Goal: Transaction & Acquisition: Subscribe to service/newsletter

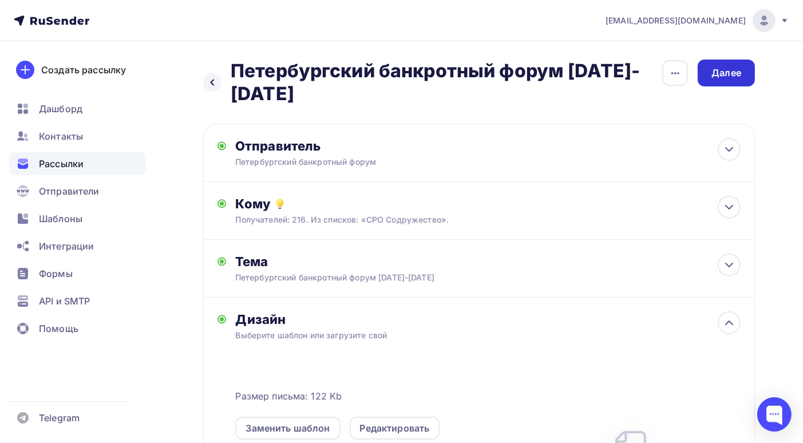
click at [735, 73] on div "Далее" at bounding box center [727, 72] width 30 height 13
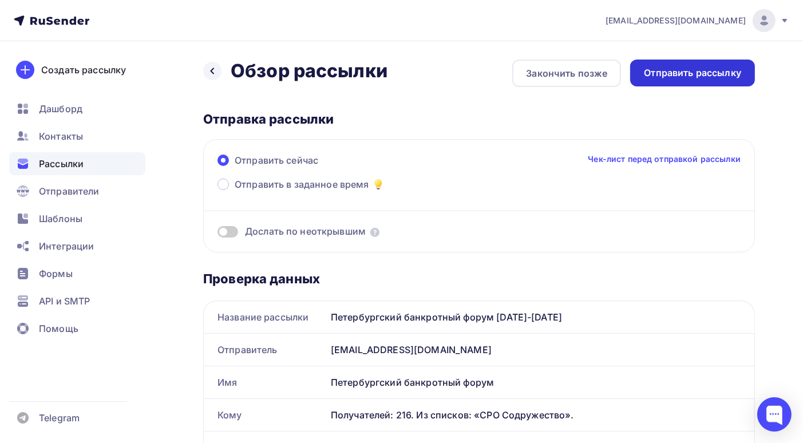
click at [687, 75] on div "Отправить рассылку" at bounding box center [692, 72] width 97 height 13
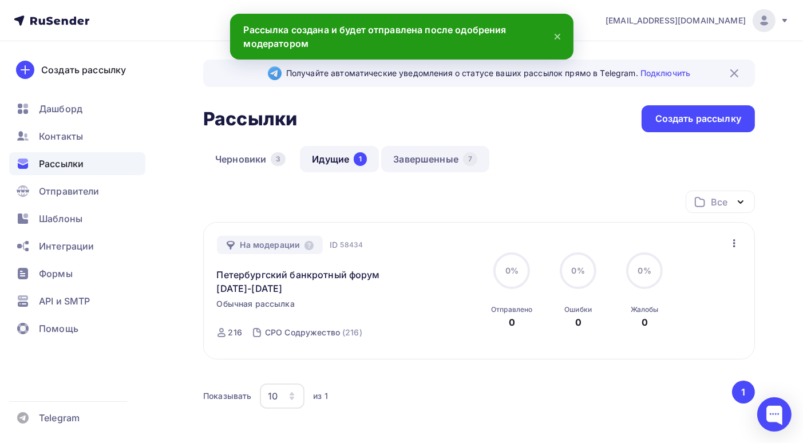
click at [432, 164] on link "Завершенные 7" at bounding box center [435, 159] width 108 height 26
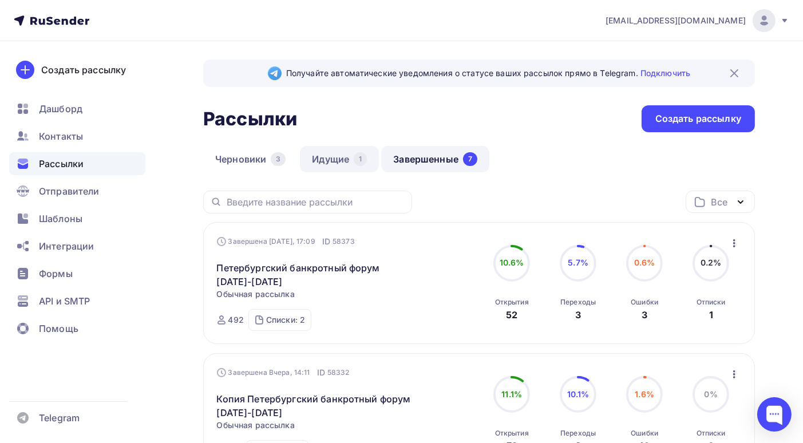
click at [334, 157] on link "Идущие 1" at bounding box center [339, 159] width 79 height 26
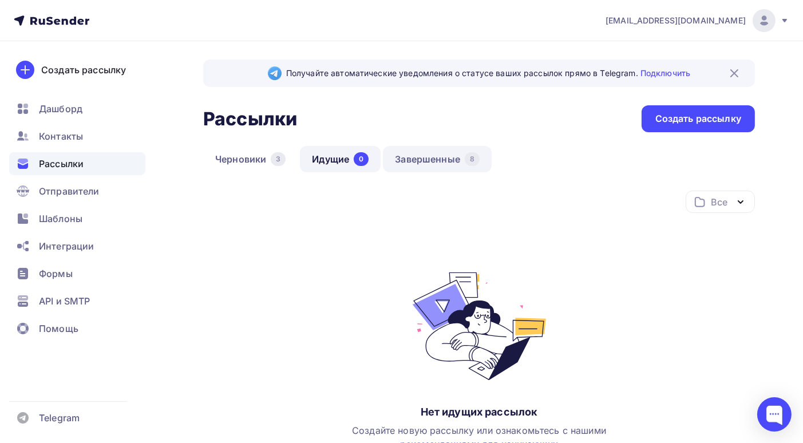
click at [439, 160] on link "Завершенные 8" at bounding box center [437, 159] width 109 height 26
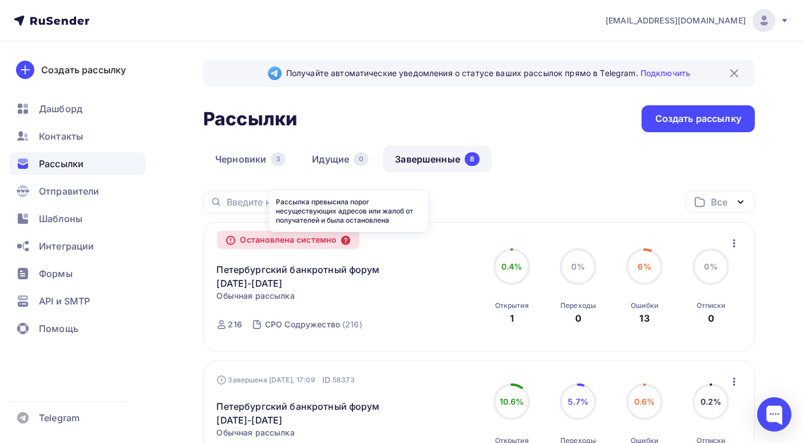
click at [350, 240] on icon at bounding box center [345, 240] width 9 height 9
click at [734, 245] on icon "button" at bounding box center [734, 243] width 2 height 8
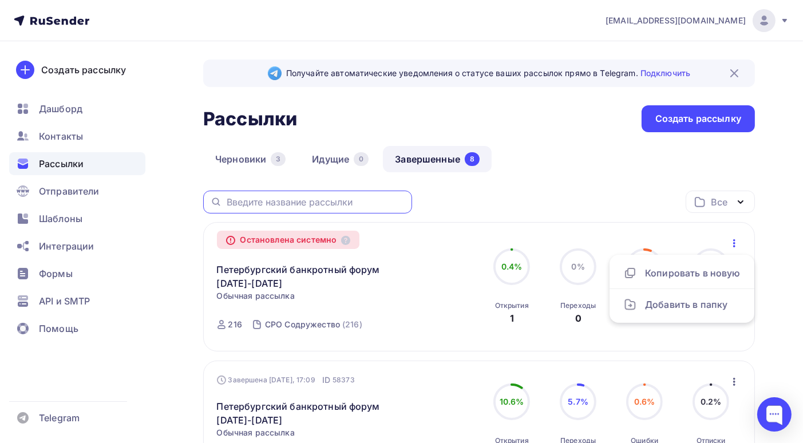
click at [371, 204] on input "text" at bounding box center [316, 202] width 179 height 13
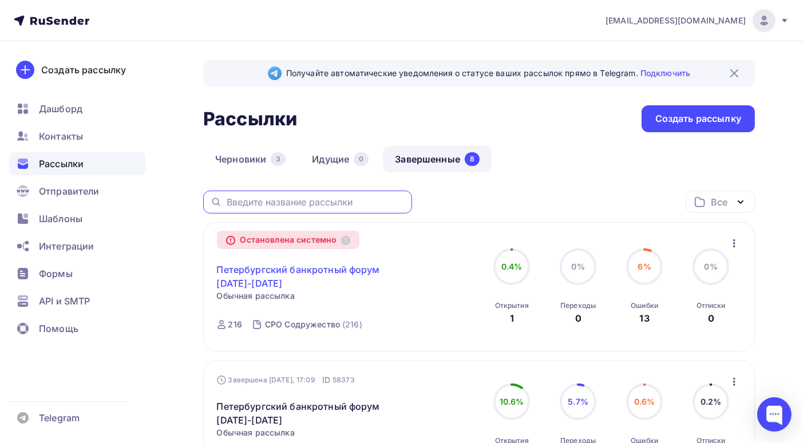
scroll to position [57, 0]
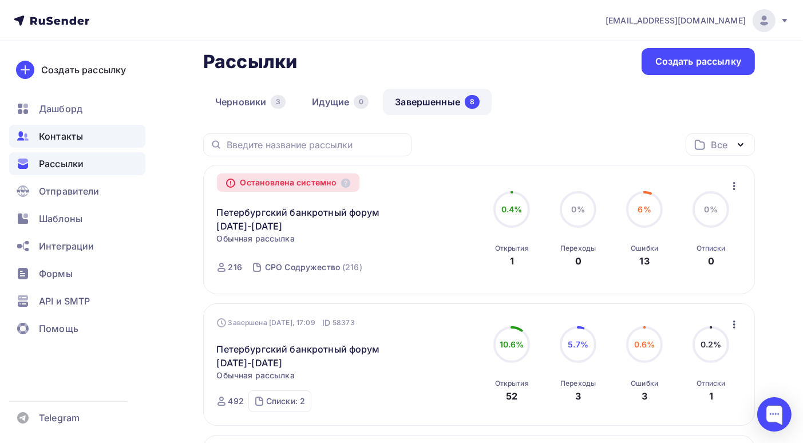
click at [63, 137] on span "Контакты" at bounding box center [61, 136] width 44 height 14
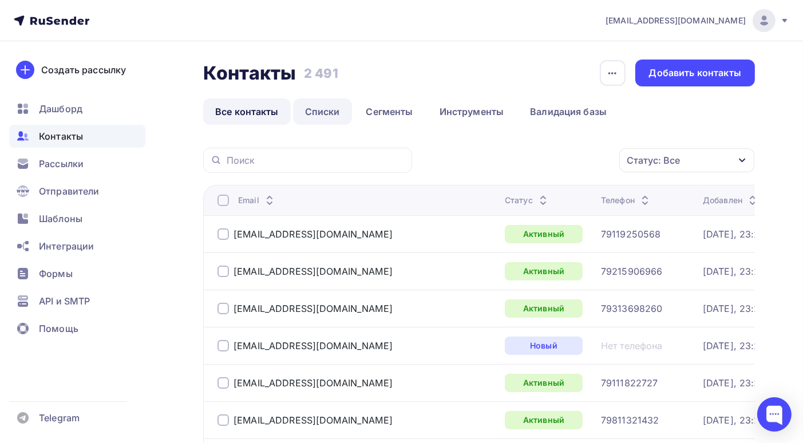
click at [321, 116] on link "Списки" at bounding box center [322, 111] width 59 height 26
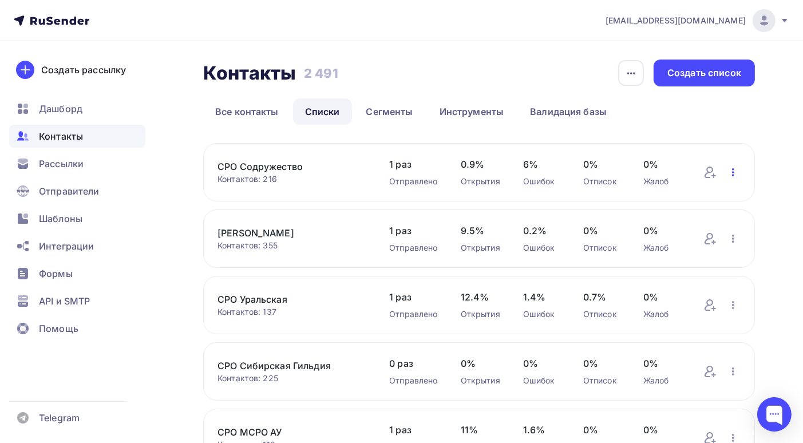
click at [733, 174] on icon "button" at bounding box center [734, 172] width 14 height 14
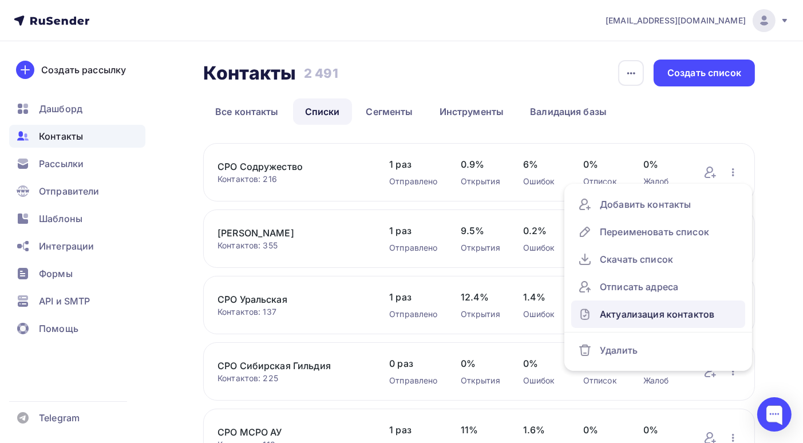
click at [684, 316] on div "Актуализация контактов" at bounding box center [658, 314] width 160 height 18
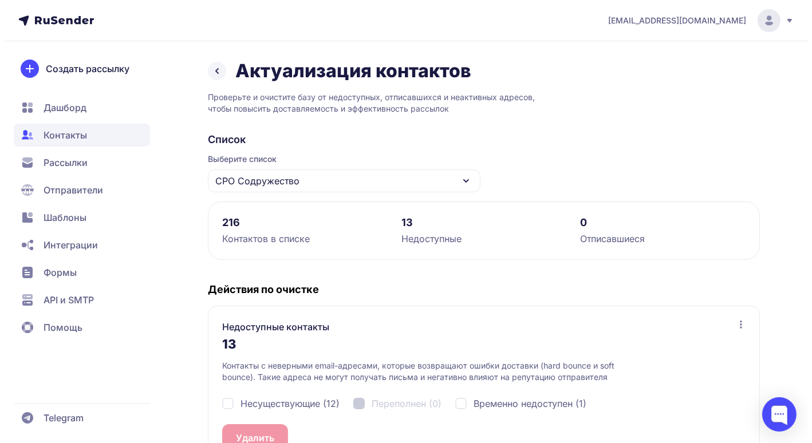
scroll to position [57, 0]
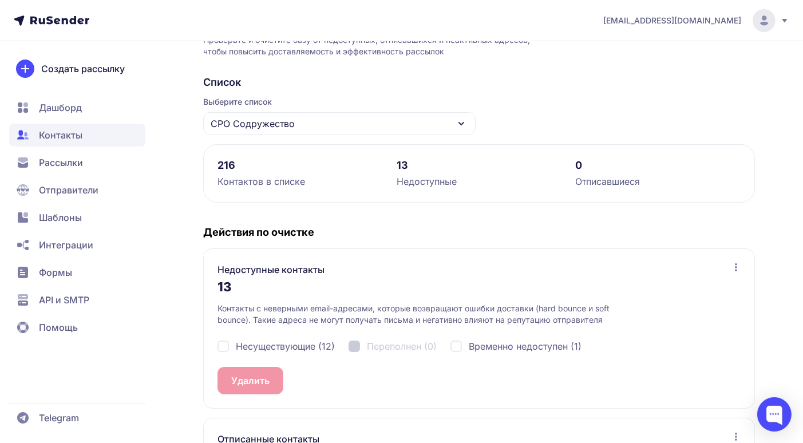
click at [220, 344] on div "Несуществующие (12)" at bounding box center [276, 347] width 117 height 14
checkbox input "true"
click at [242, 375] on button "Удалить 12" at bounding box center [256, 380] width 76 height 27
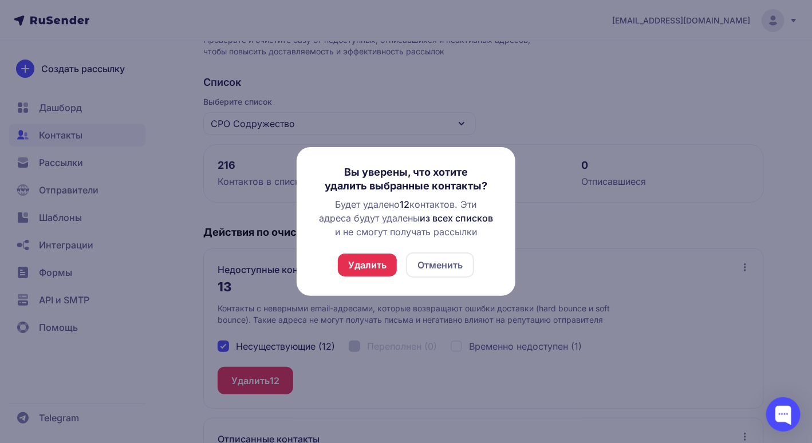
click at [355, 262] on button "Удалить" at bounding box center [367, 265] width 59 height 23
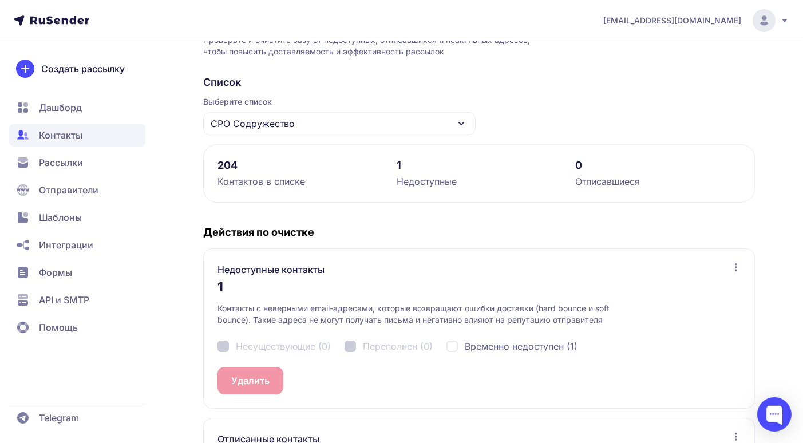
click at [222, 345] on div "Несуществующие (0) Переполнен (0) Временно недоступен (1)" at bounding box center [479, 346] width 523 height 41
click at [222, 346] on div "Несуществующие (0) Переполнен (0) Временно недоступен (1)" at bounding box center [479, 346] width 523 height 41
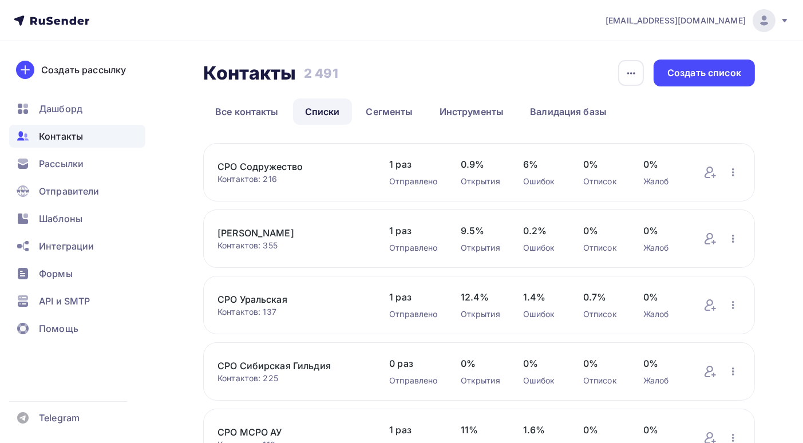
click at [313, 170] on link "СРО Содружество" at bounding box center [292, 167] width 149 height 14
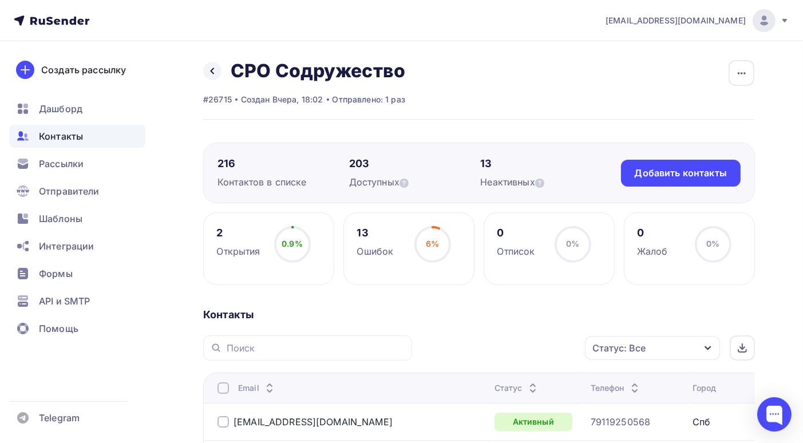
click at [69, 135] on span "Контакты" at bounding box center [61, 136] width 44 height 14
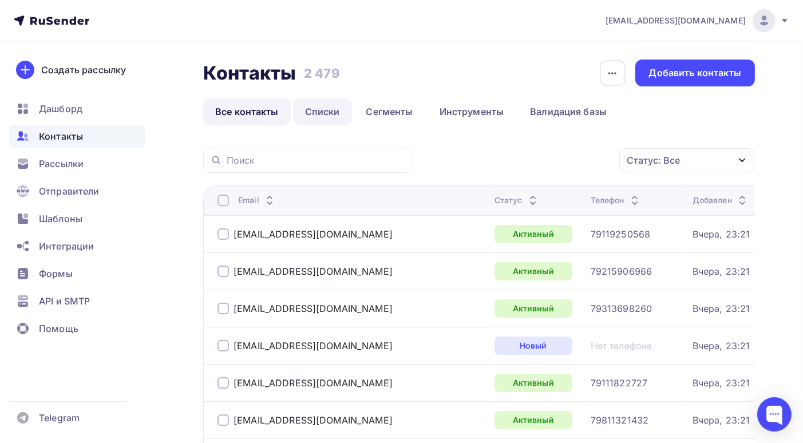
click at [310, 113] on link "Списки" at bounding box center [322, 111] width 59 height 26
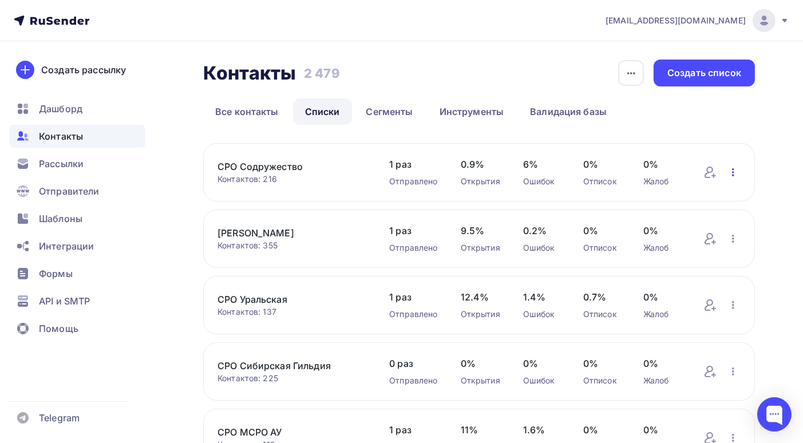
click at [734, 176] on icon "button" at bounding box center [734, 172] width 14 height 14
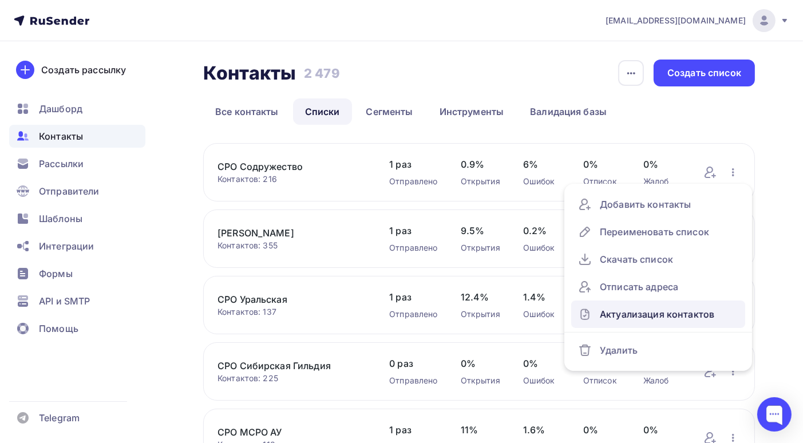
click at [684, 318] on div "Актуализация контактов" at bounding box center [658, 314] width 160 height 18
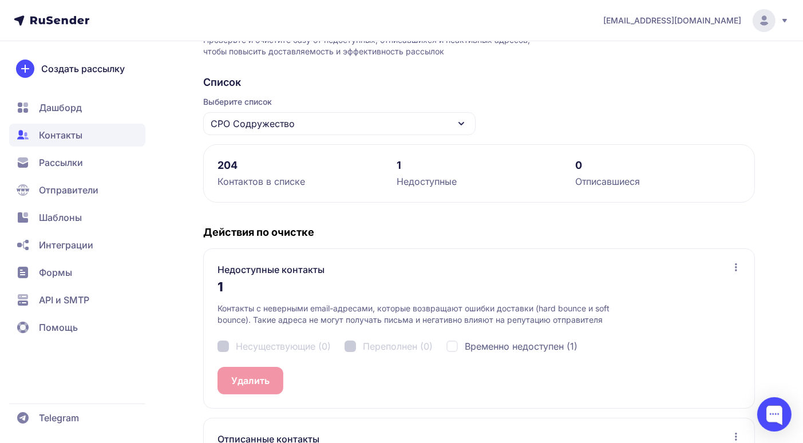
scroll to position [172, 0]
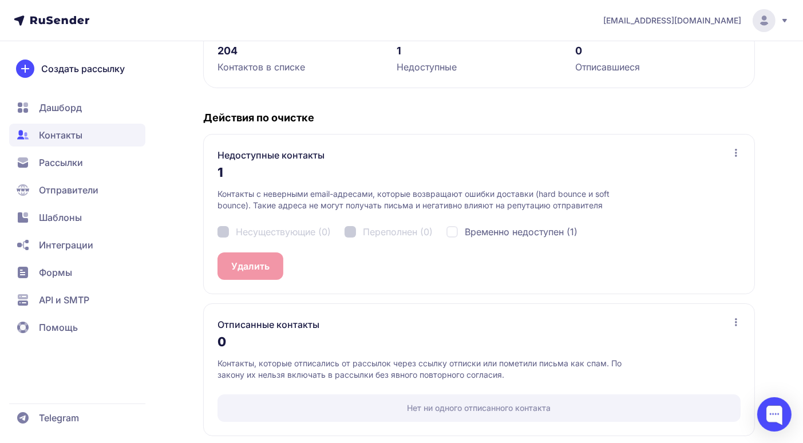
click at [221, 231] on div "Несуществующие (0) Переполнен (0) Временно недоступен (1)" at bounding box center [479, 231] width 523 height 41
click at [239, 265] on div "Недоступные контакты 1 Контакты с неверными email-адресами, которые возвращают …" at bounding box center [479, 214] width 552 height 160
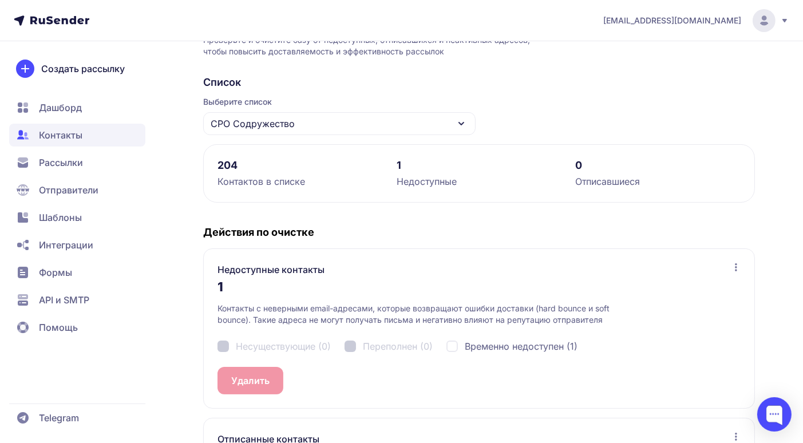
scroll to position [0, 0]
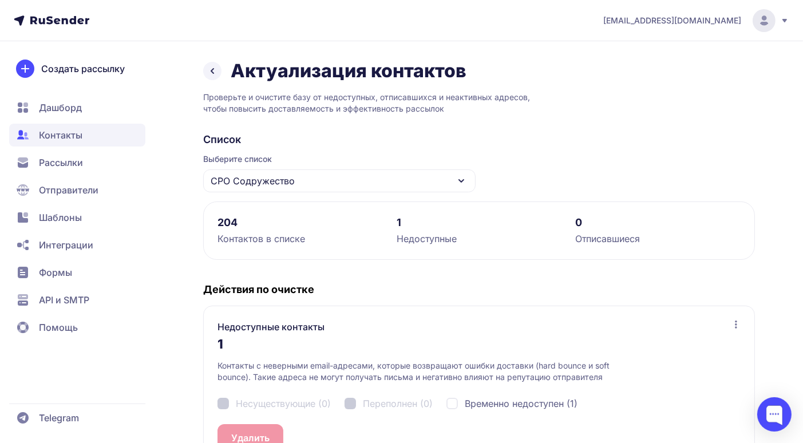
click at [76, 169] on span "Рассылки" at bounding box center [77, 162] width 136 height 23
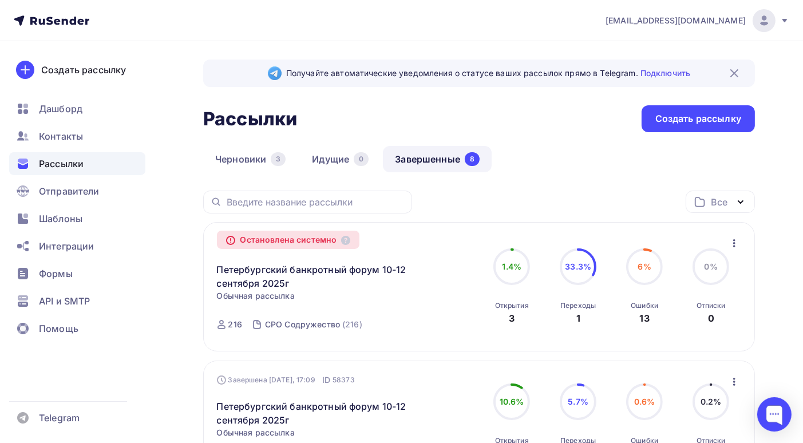
click at [734, 242] on icon "button" at bounding box center [734, 243] width 2 height 8
click at [691, 270] on div "Копировать в новую" at bounding box center [682, 273] width 117 height 14
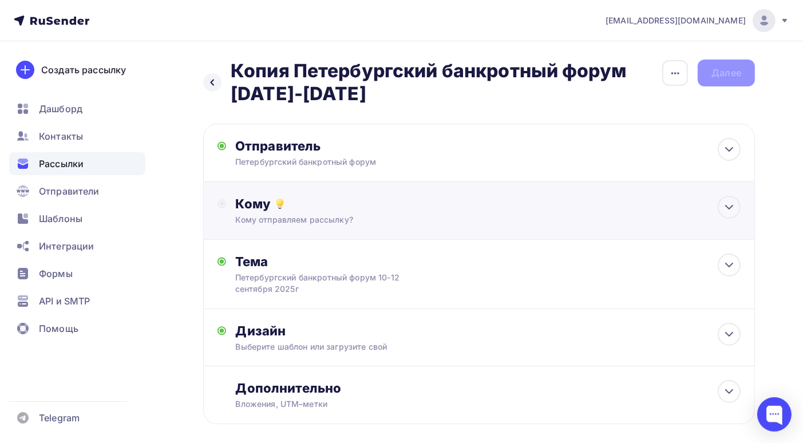
click at [563, 218] on div "Кому отправляем рассылку?" at bounding box center [462, 219] width 455 height 11
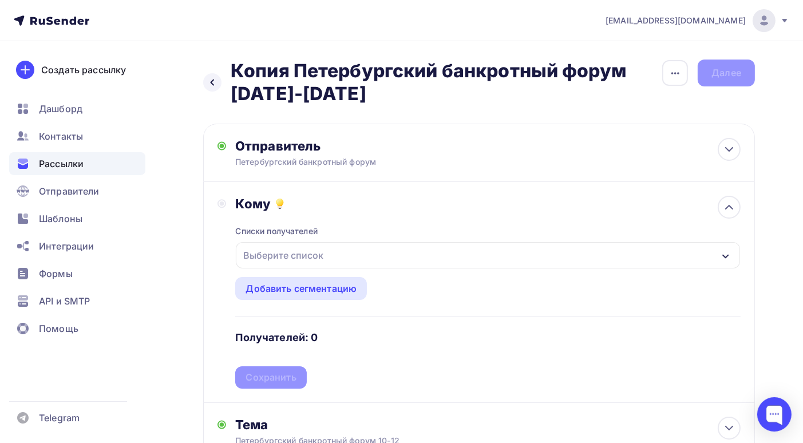
click at [711, 253] on div "Выберите список" at bounding box center [488, 255] width 504 height 26
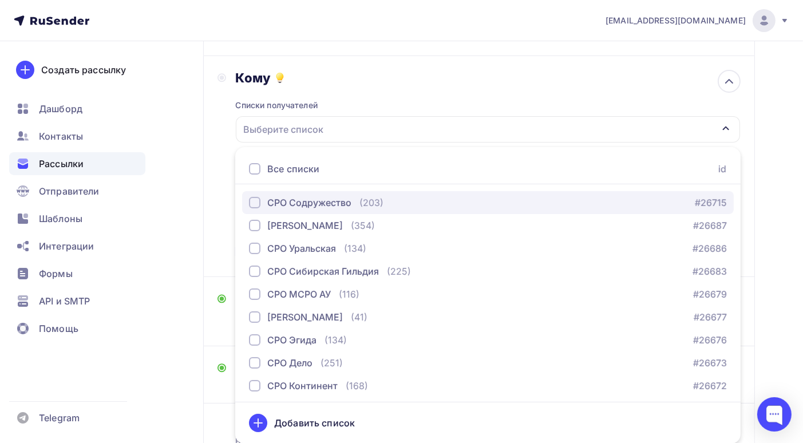
click at [265, 198] on div "СРО Содружество" at bounding box center [300, 203] width 102 height 14
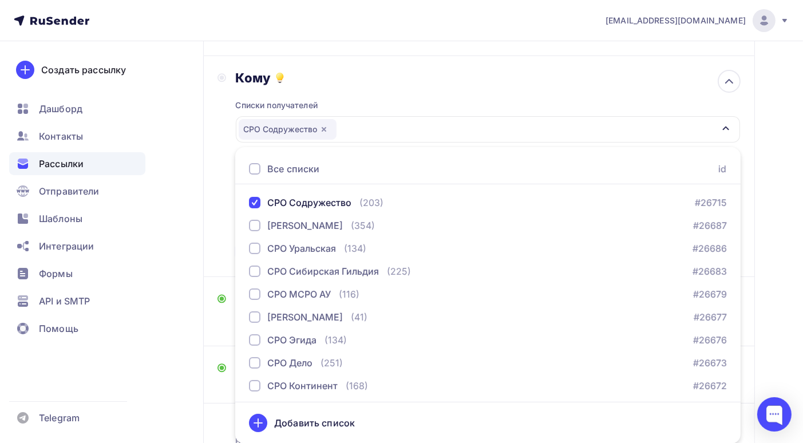
click at [765, 278] on div "Назад Копия Петербургский банкротный форум 10-12 сентября 2025г Копия Петербург…" at bounding box center [401, 225] width 803 height 620
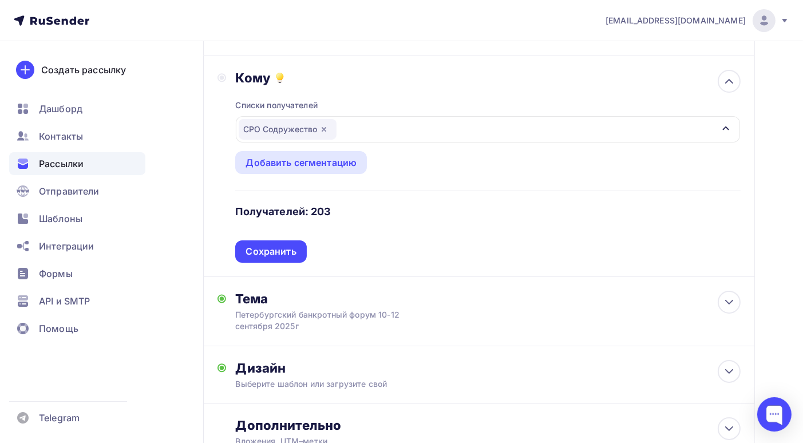
scroll to position [183, 0]
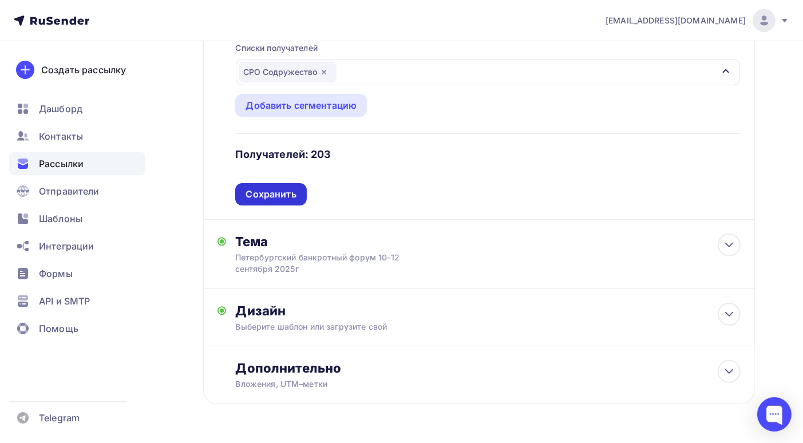
click at [277, 195] on div "Сохранить" at bounding box center [271, 194] width 50 height 13
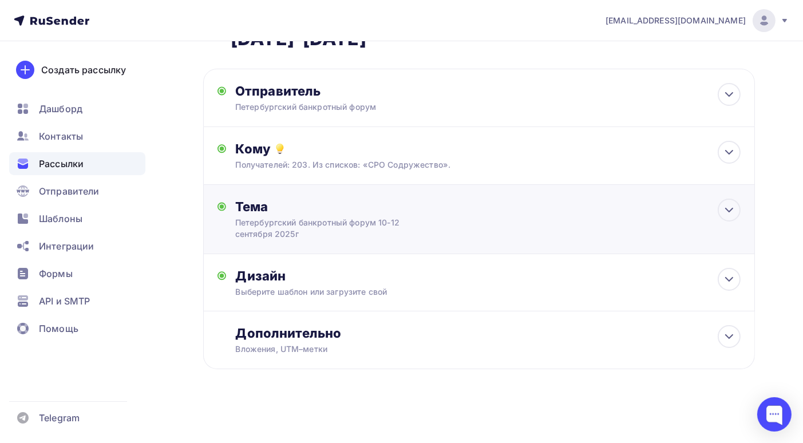
scroll to position [55, 0]
click at [577, 285] on div "Дизайн Выберите шаблон или загрузите свой Размер письма: 122 Kb Заменить шаблон…" at bounding box center [488, 283] width 506 height 30
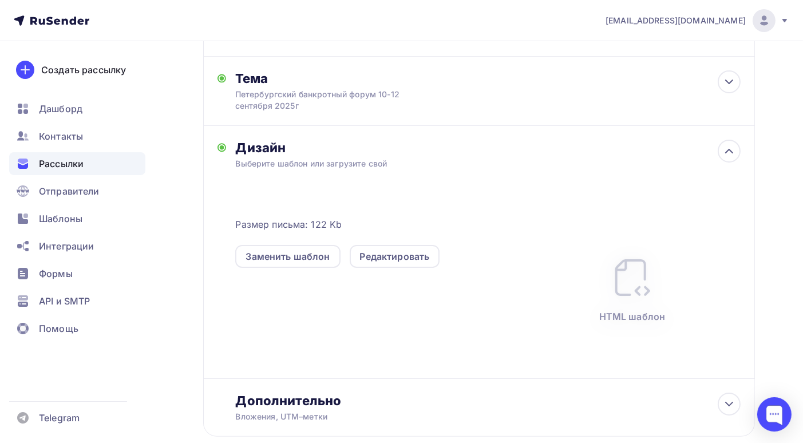
scroll to position [240, 0]
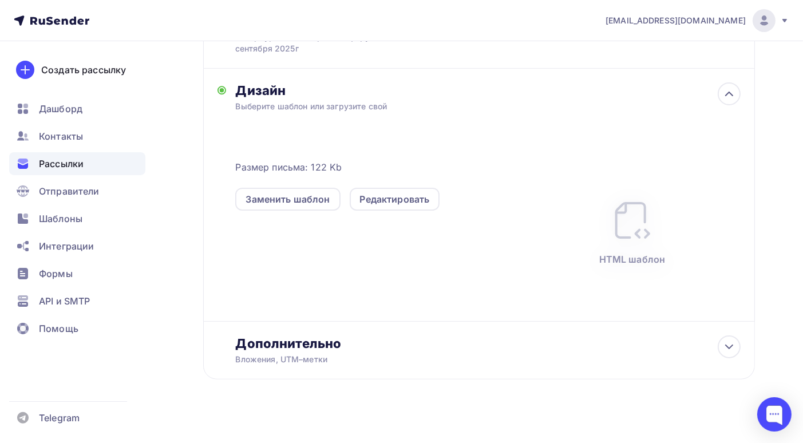
click at [778, 269] on div "Назад Копия Петербургский банкротный форум 10-12 сентября 2025г Копия Петербург…" at bounding box center [401, 127] width 803 height 653
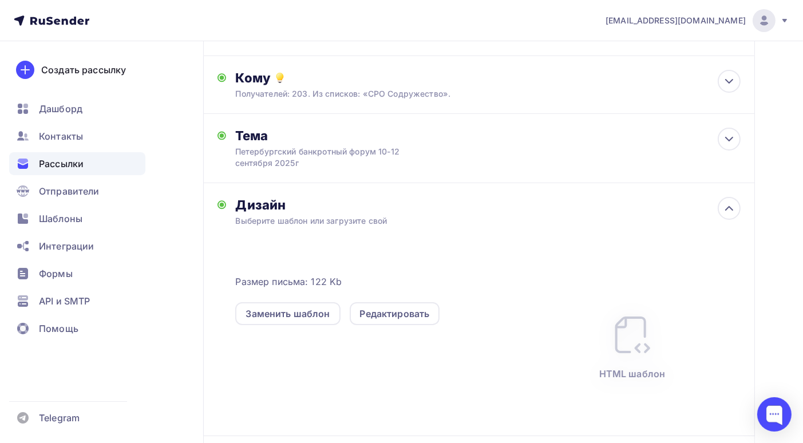
scroll to position [0, 0]
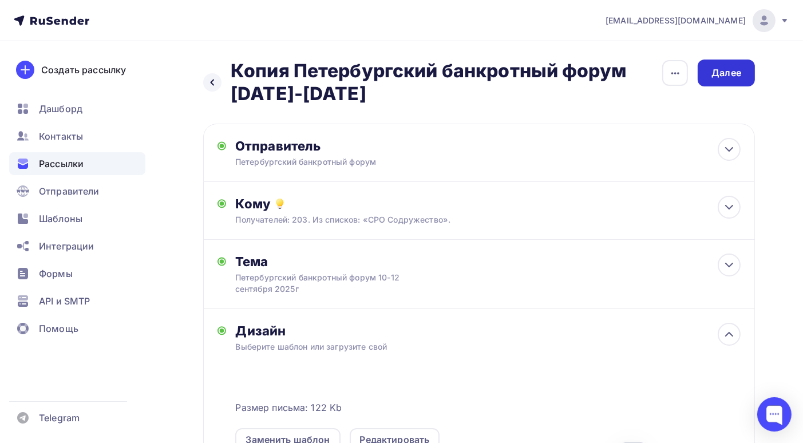
click at [725, 76] on div "Далее" at bounding box center [727, 72] width 30 height 13
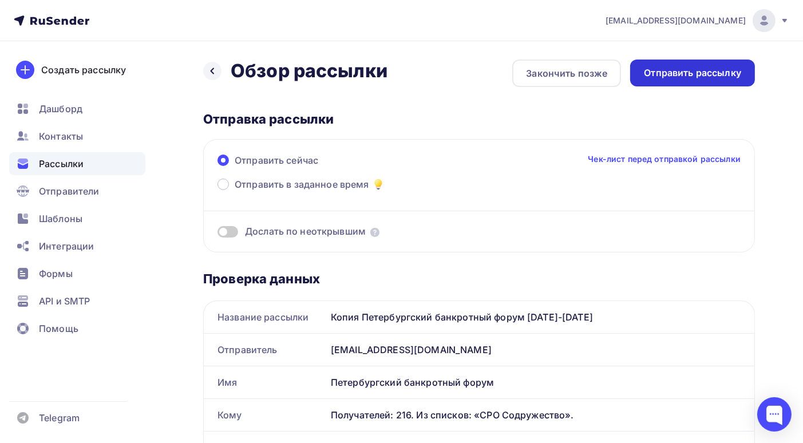
click at [703, 76] on div "Отправить рассылку" at bounding box center [692, 72] width 97 height 13
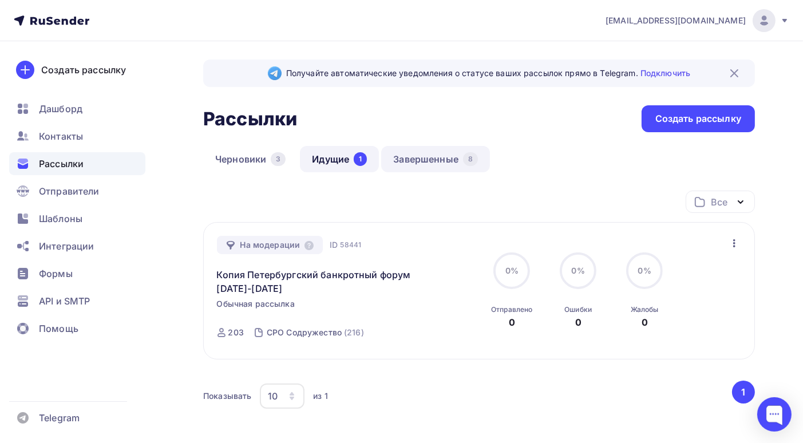
click at [444, 161] on link "Завершенные 8" at bounding box center [435, 159] width 109 height 26
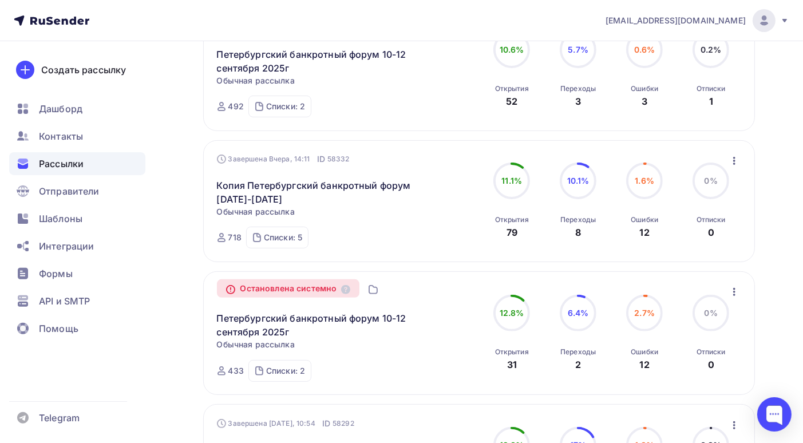
scroll to position [467, 0]
